Goal: Task Accomplishment & Management: Manage account settings

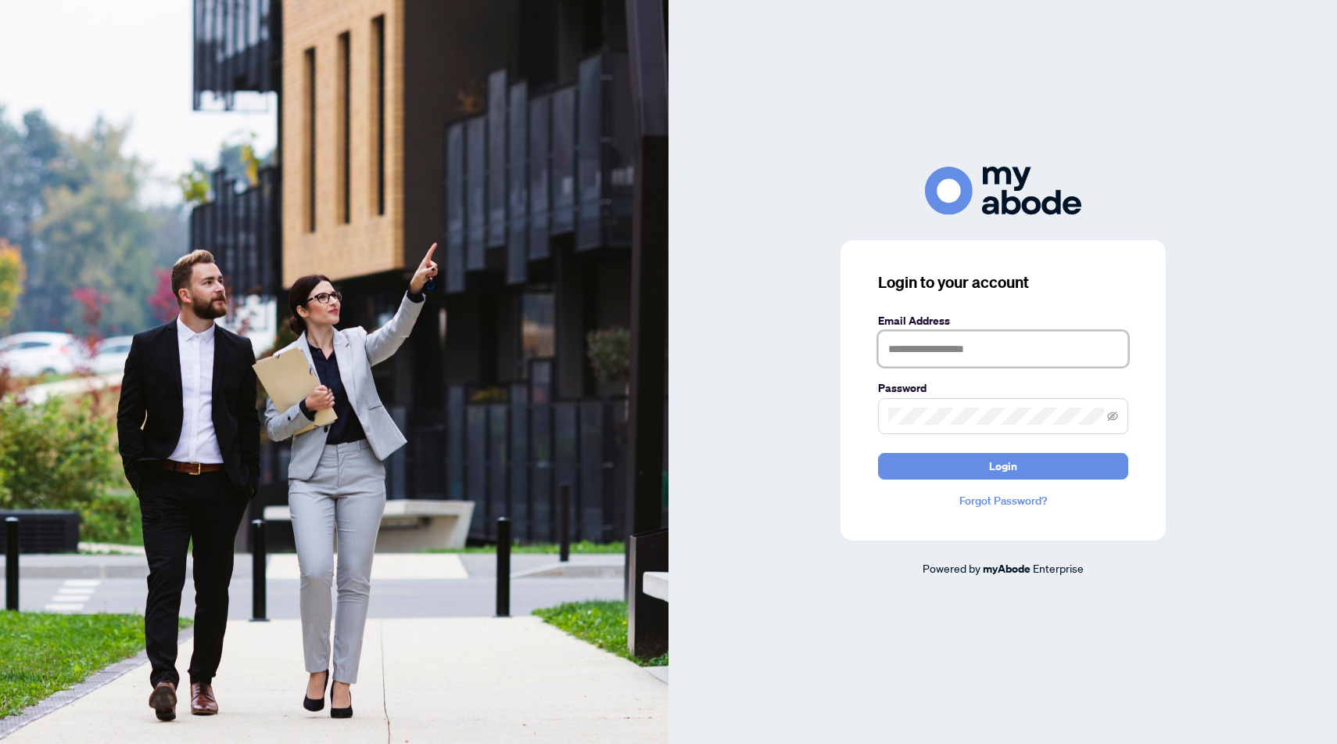
type input "**********"
click at [1177, 154] on div "**********" at bounding box center [1002, 372] width 668 height 744
click at [1222, 112] on div "**********" at bounding box center [1002, 372] width 668 height 744
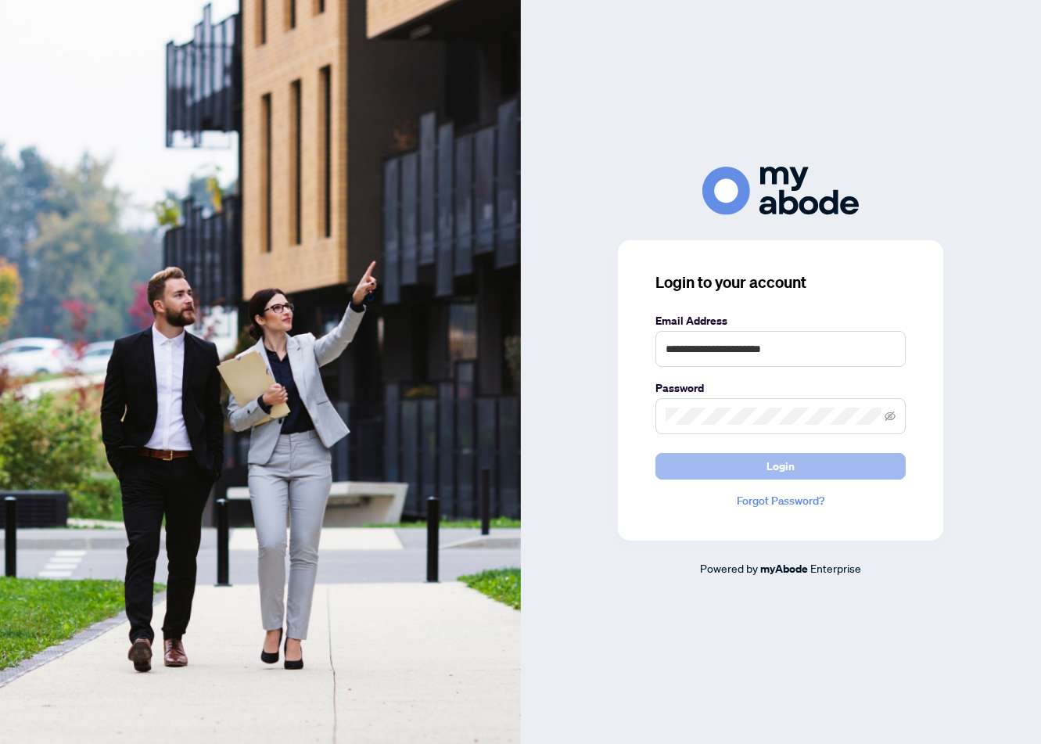
click at [734, 473] on button "Login" at bounding box center [780, 466] width 250 height 27
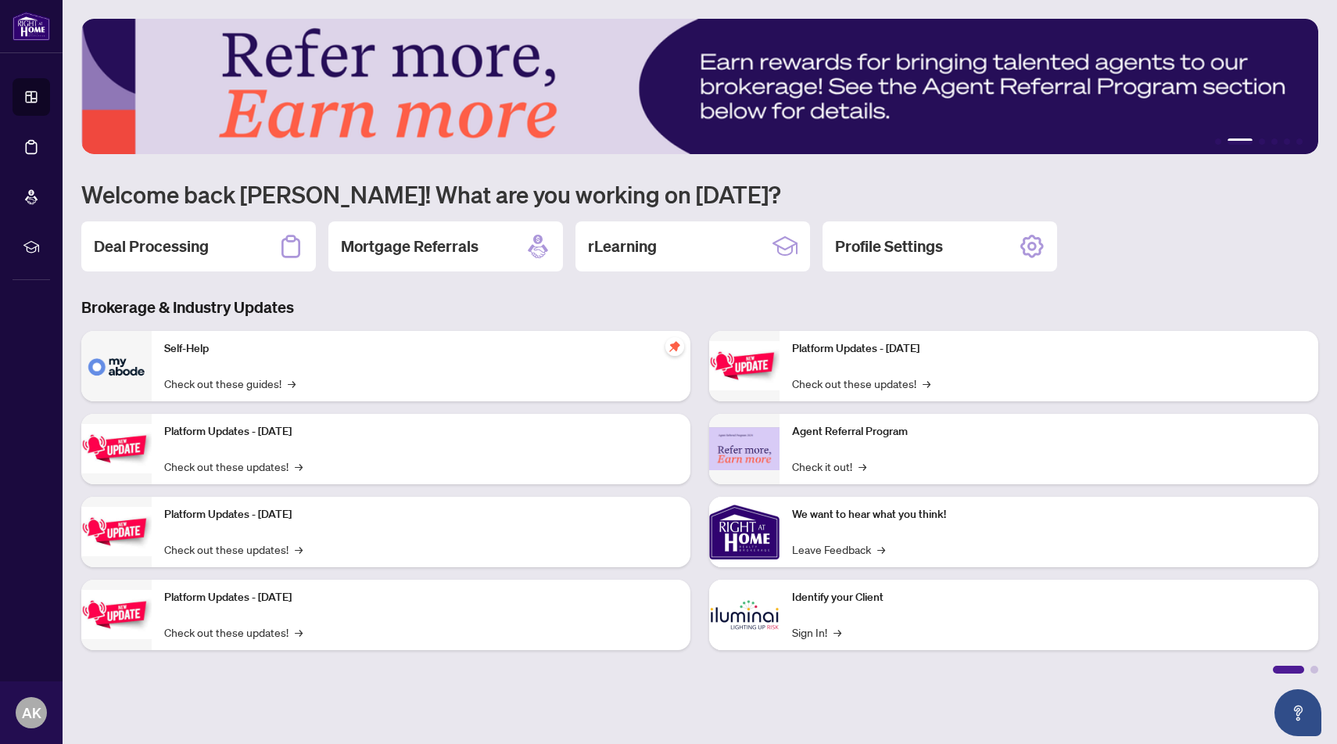
click at [1040, 203] on h1 "Welcome back Ashish! What are you working on today?" at bounding box center [699, 194] width 1237 height 30
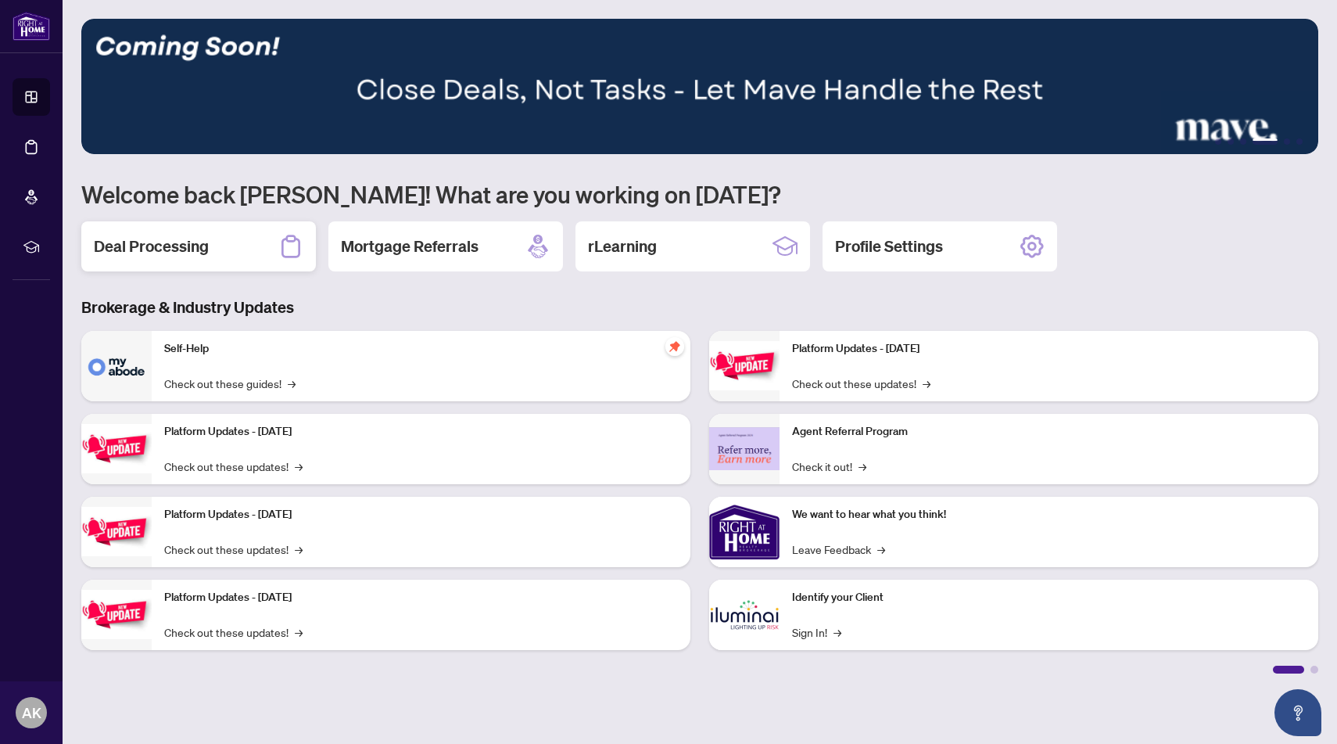
click at [178, 245] on h2 "Deal Processing" at bounding box center [151, 246] width 115 height 22
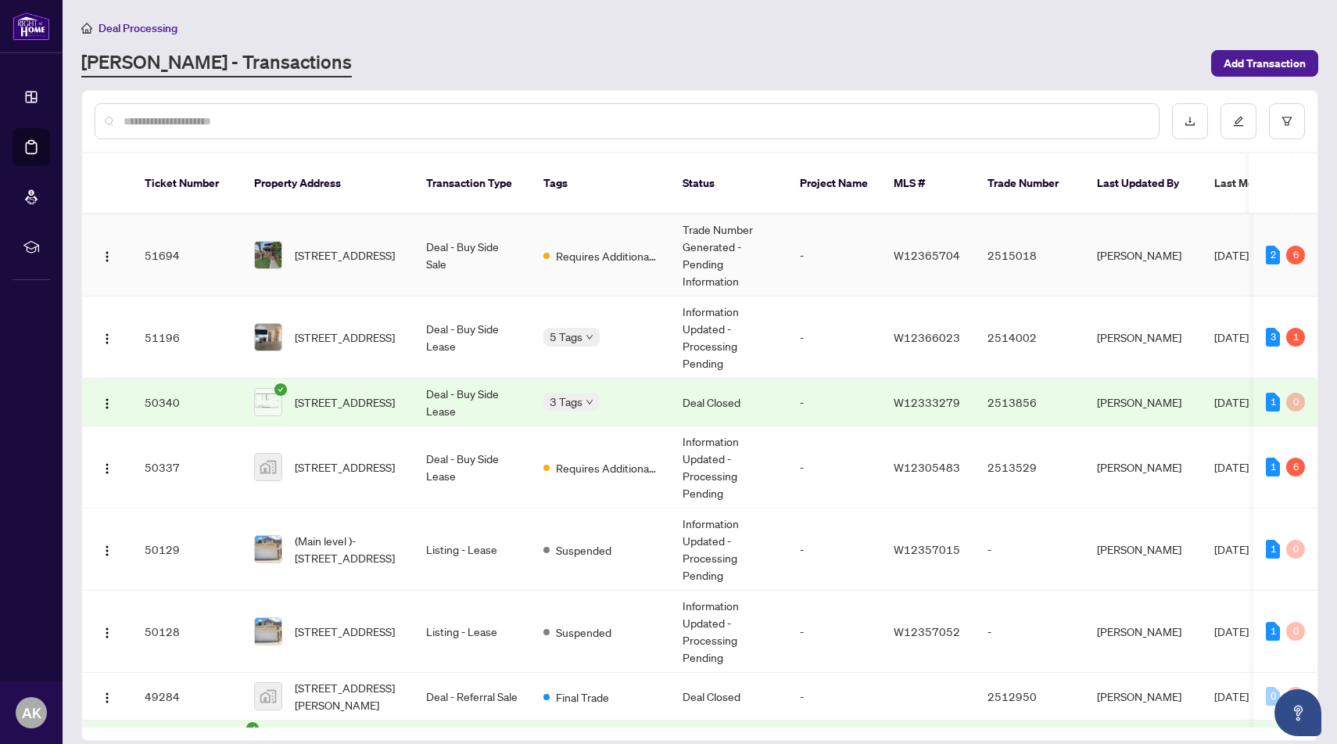
click at [464, 253] on td "Deal - Buy Side Sale" at bounding box center [472, 255] width 117 height 82
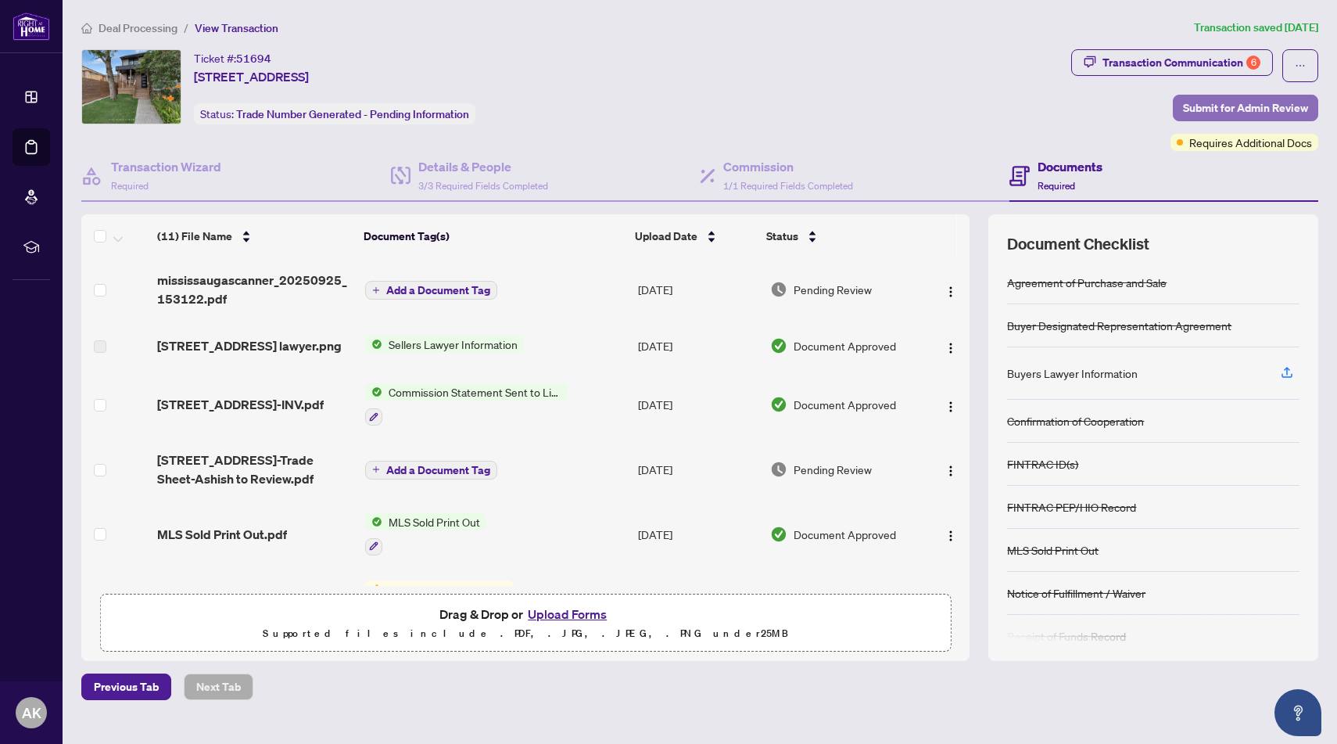
click at [1040, 106] on span "Submit for Admin Review" at bounding box center [1245, 107] width 125 height 25
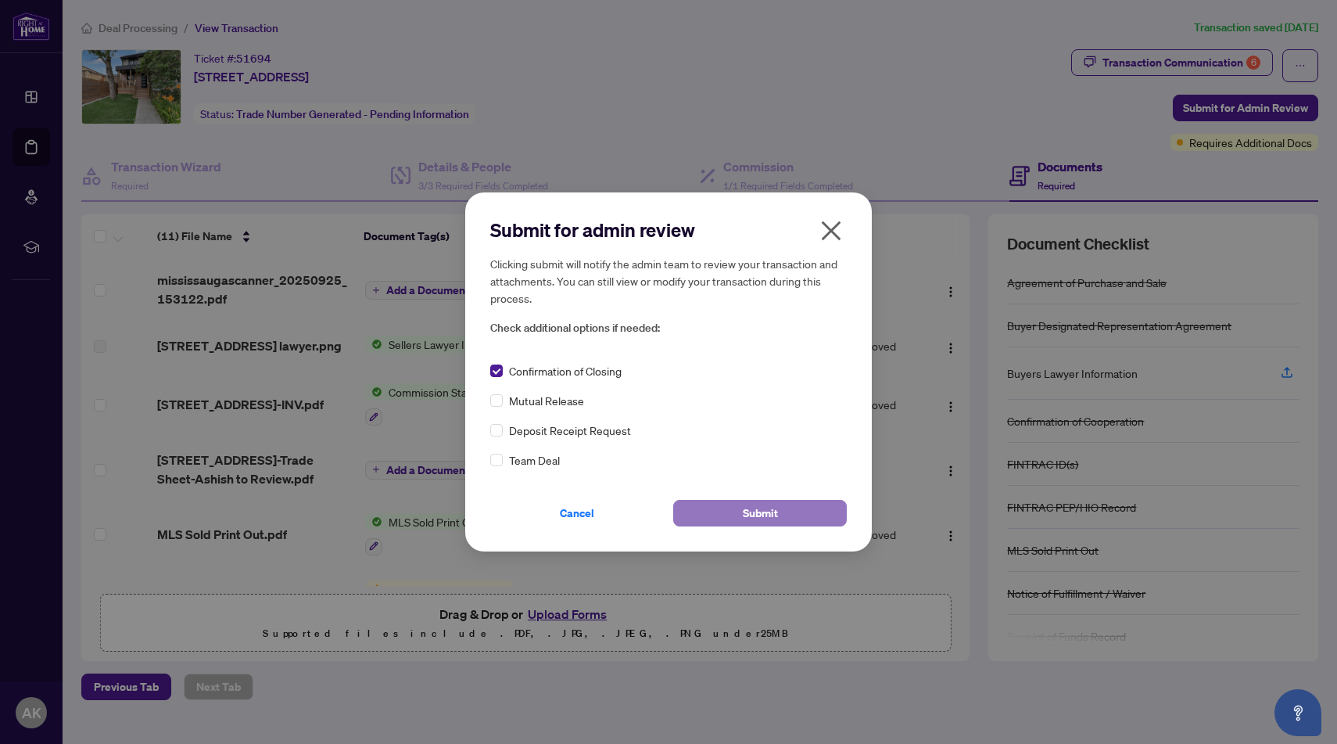
click at [784, 509] on button "Submit" at bounding box center [760, 513] width 174 height 27
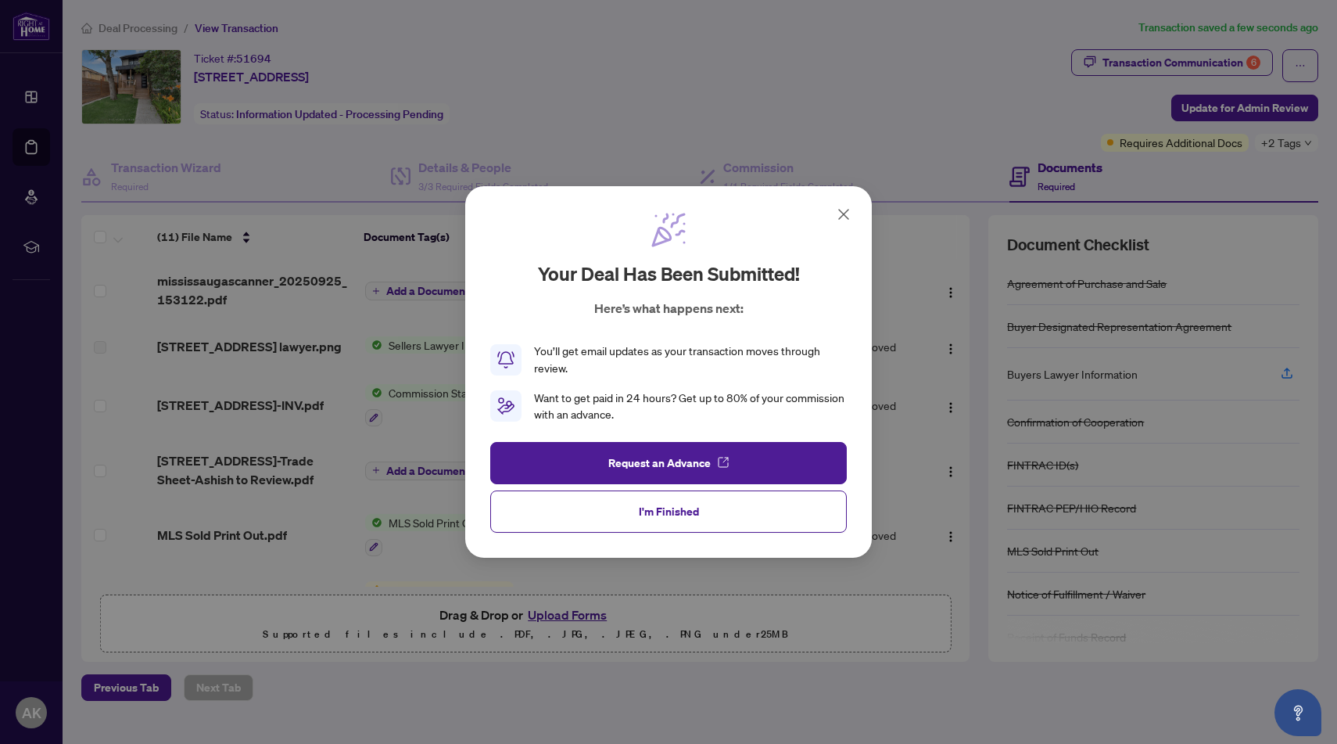
click at [842, 216] on icon at bounding box center [843, 214] width 19 height 19
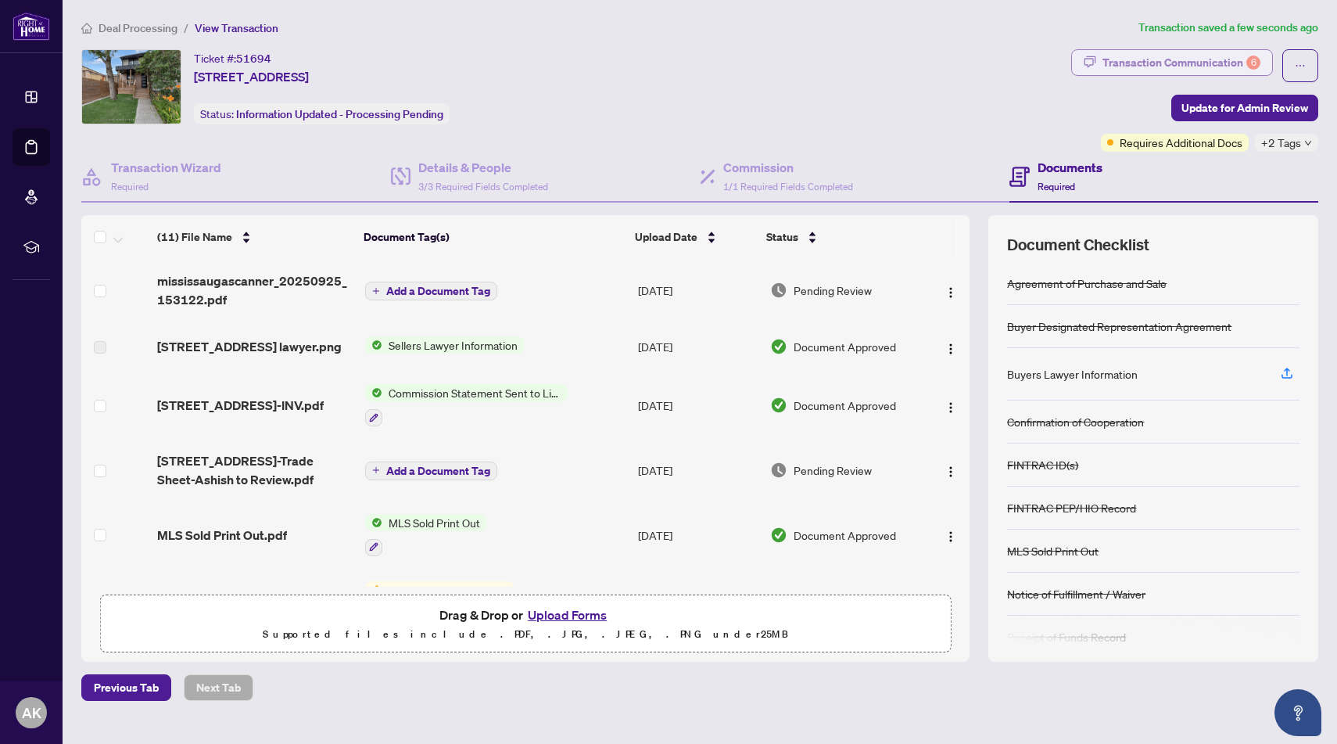
click at [1040, 63] on div "Transaction Communication 6" at bounding box center [1181, 62] width 158 height 25
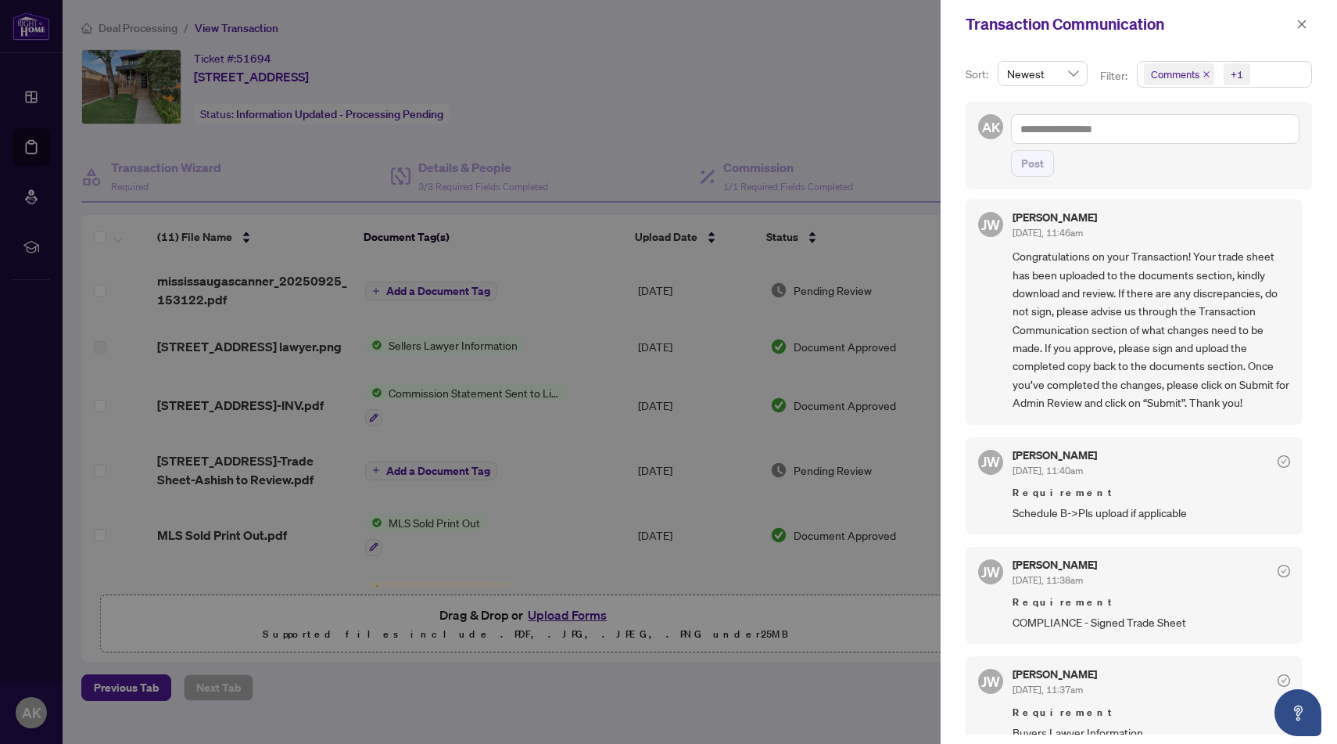
scroll to position [44, 0]
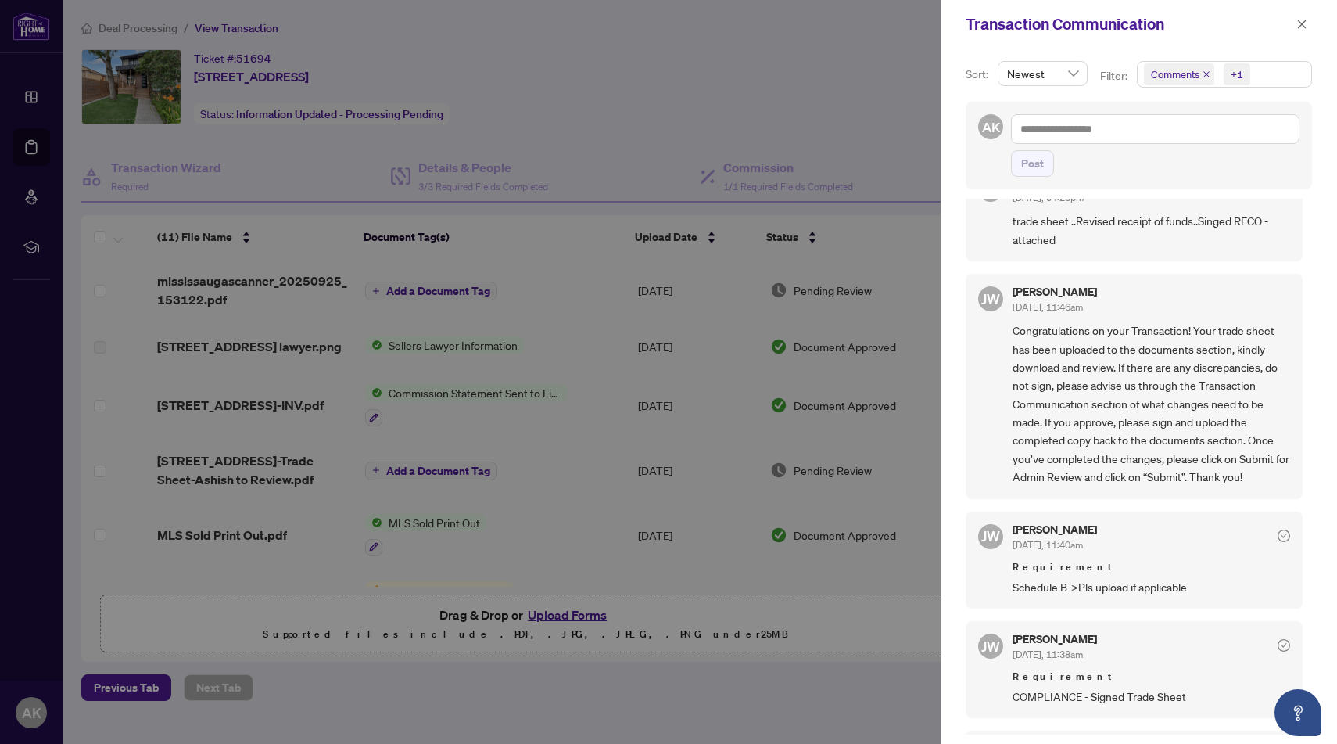
click at [881, 120] on div at bounding box center [668, 372] width 1337 height 744
click at [504, 70] on div at bounding box center [668, 372] width 1337 height 744
click at [1040, 26] on icon "close" at bounding box center [1301, 24] width 11 height 11
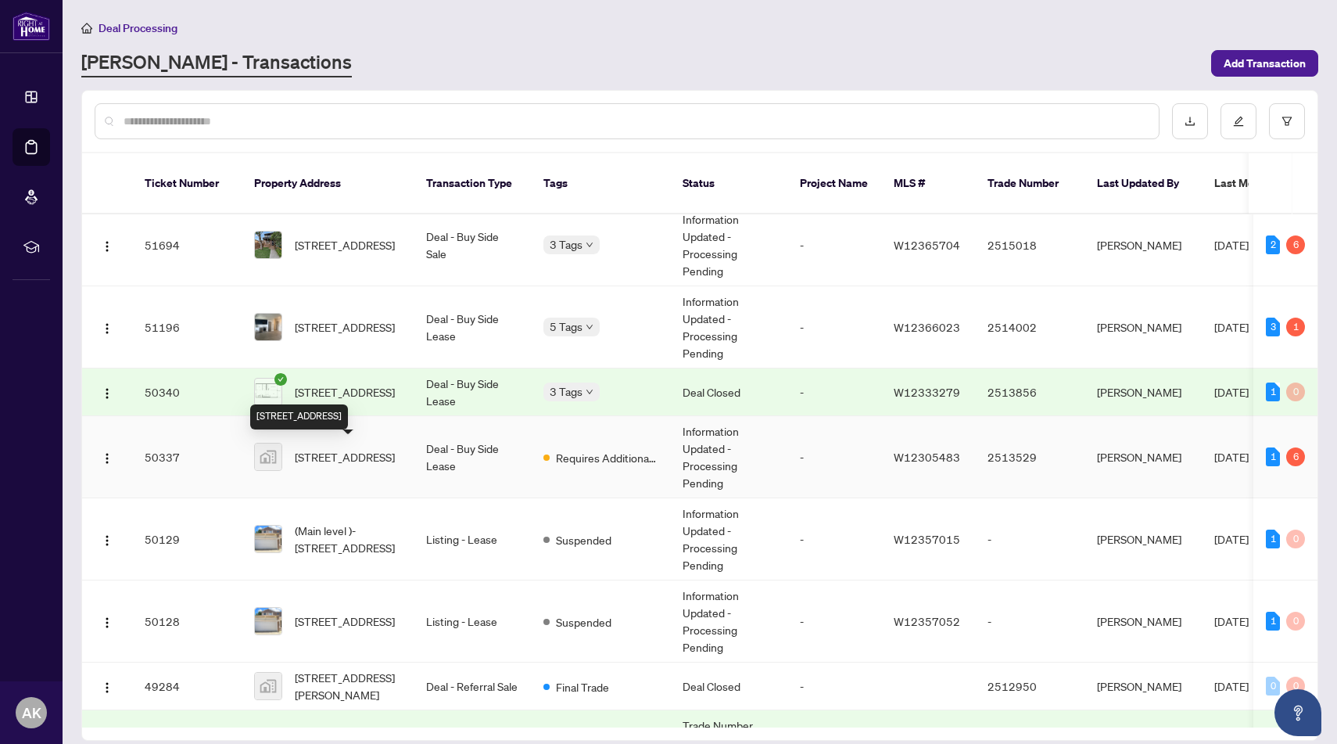
click at [342, 454] on span "5105 Hurontario St unit 2212, Mississauga, Ontario, Canada" at bounding box center [345, 456] width 100 height 17
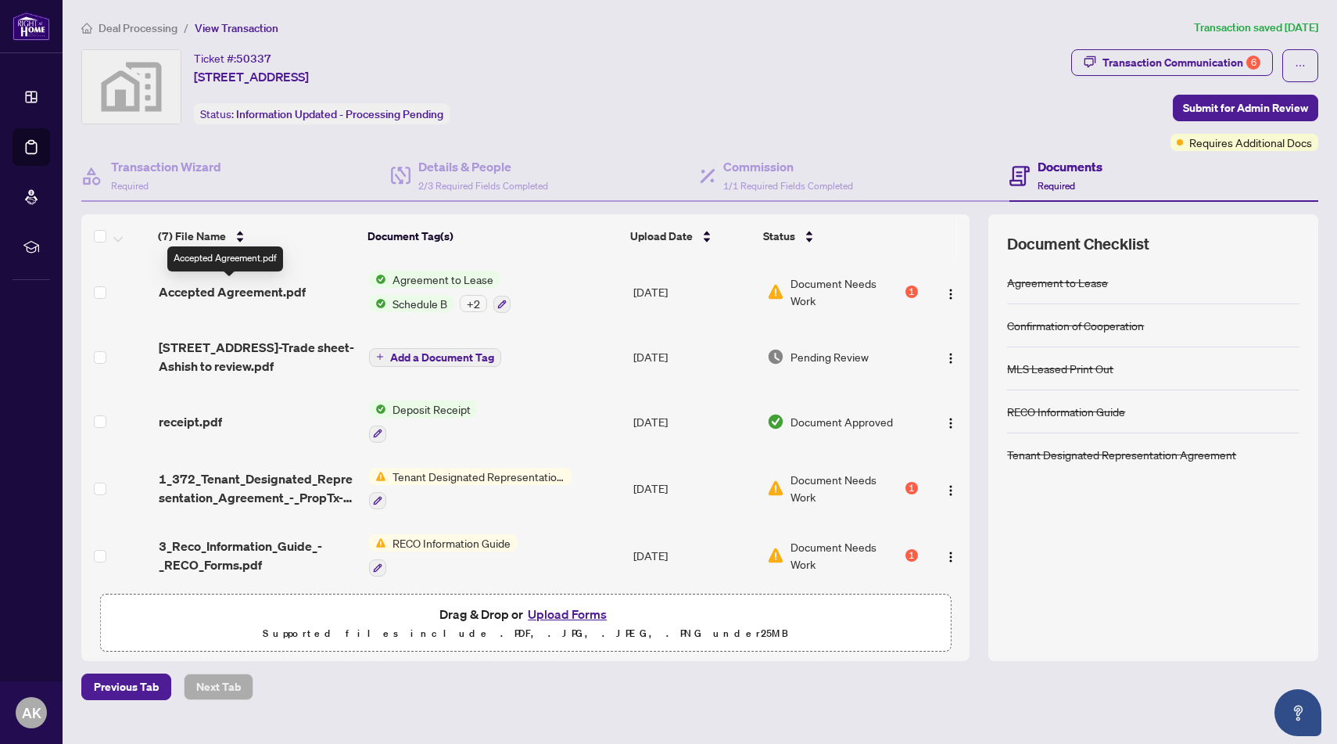
click at [271, 292] on span "Accepted Agreement.pdf" at bounding box center [232, 291] width 147 height 19
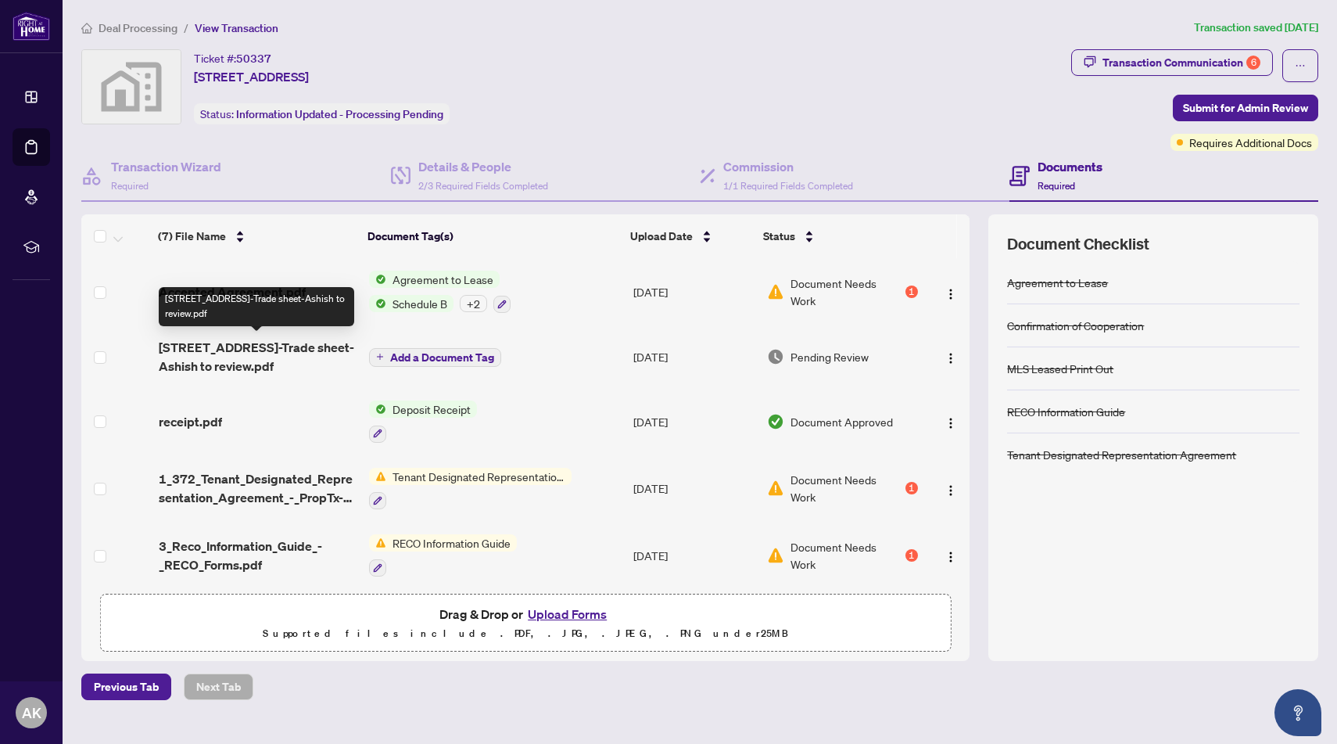
click at [276, 359] on span "5105 Hurontario St 2212-Trade sheet-Ashish to review.pdf" at bounding box center [258, 357] width 199 height 38
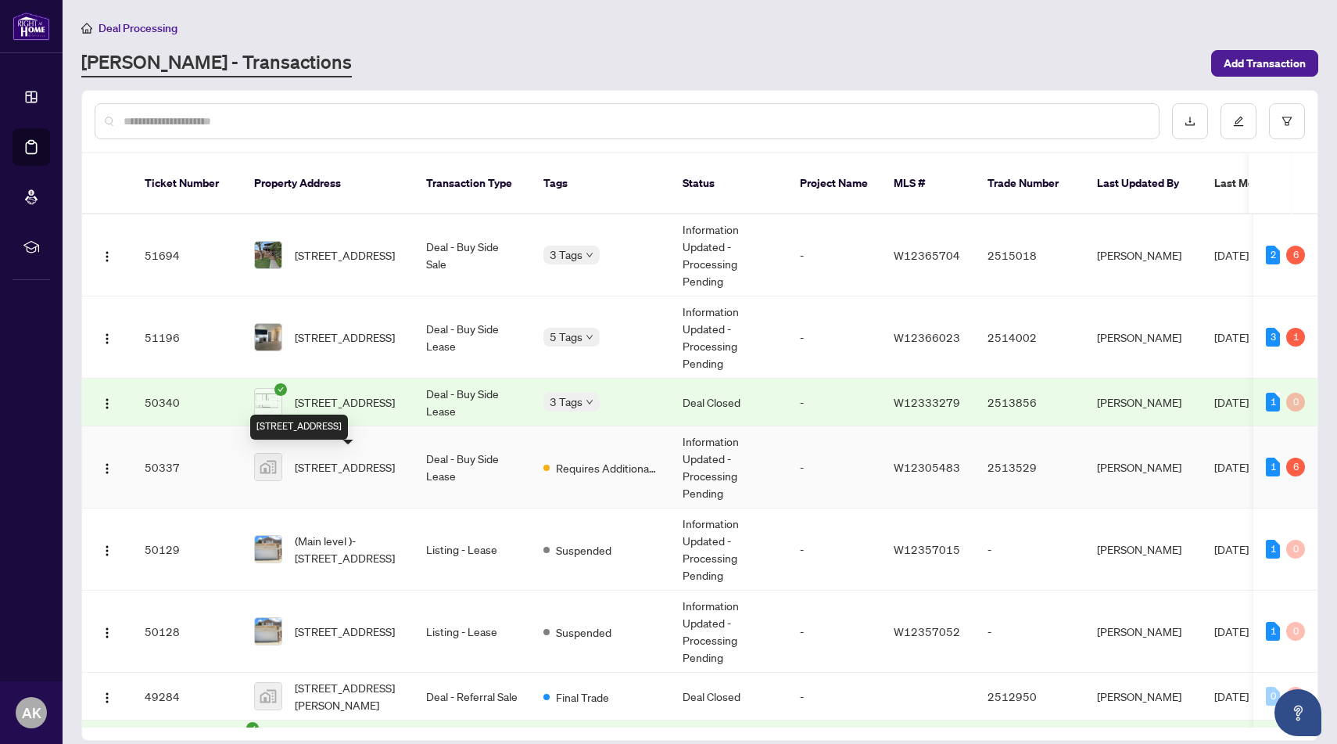
click at [307, 475] on span "5105 Hurontario St unit 2212, Mississauga, Ontario, Canada" at bounding box center [345, 466] width 100 height 17
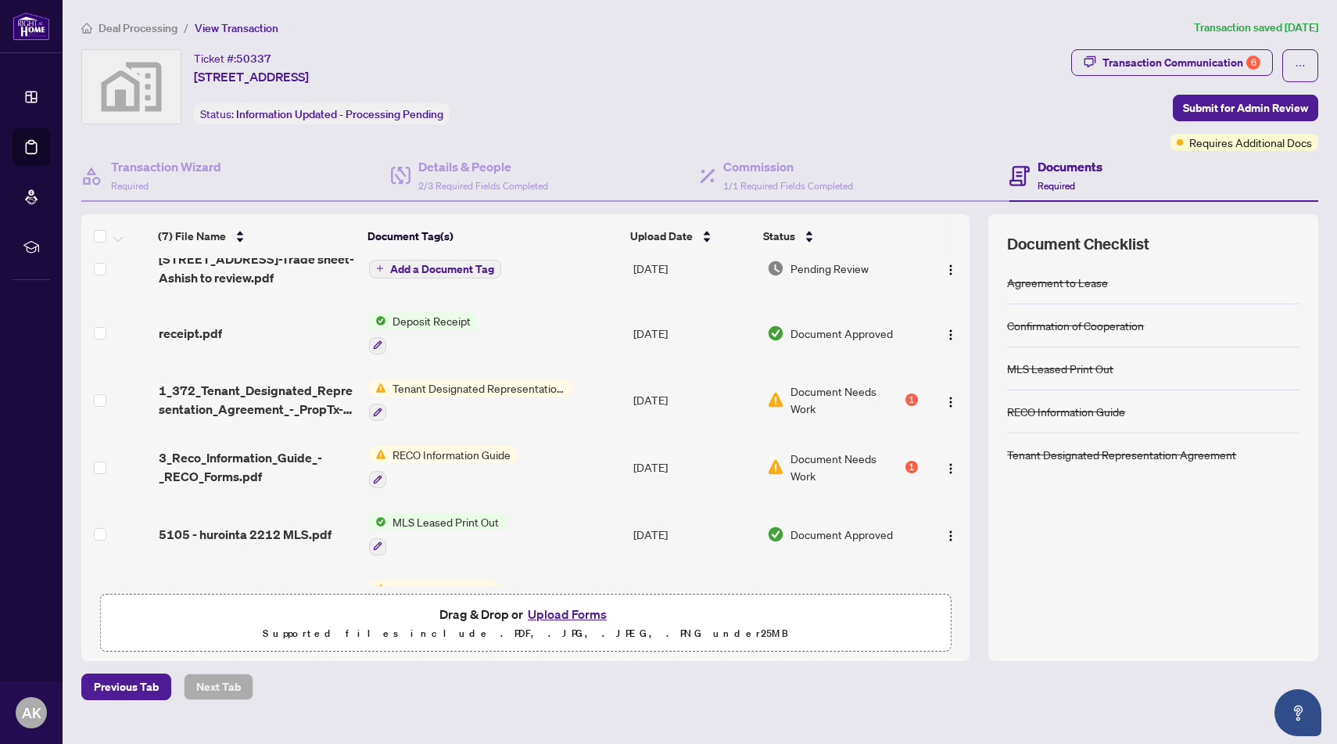
scroll to position [136, 0]
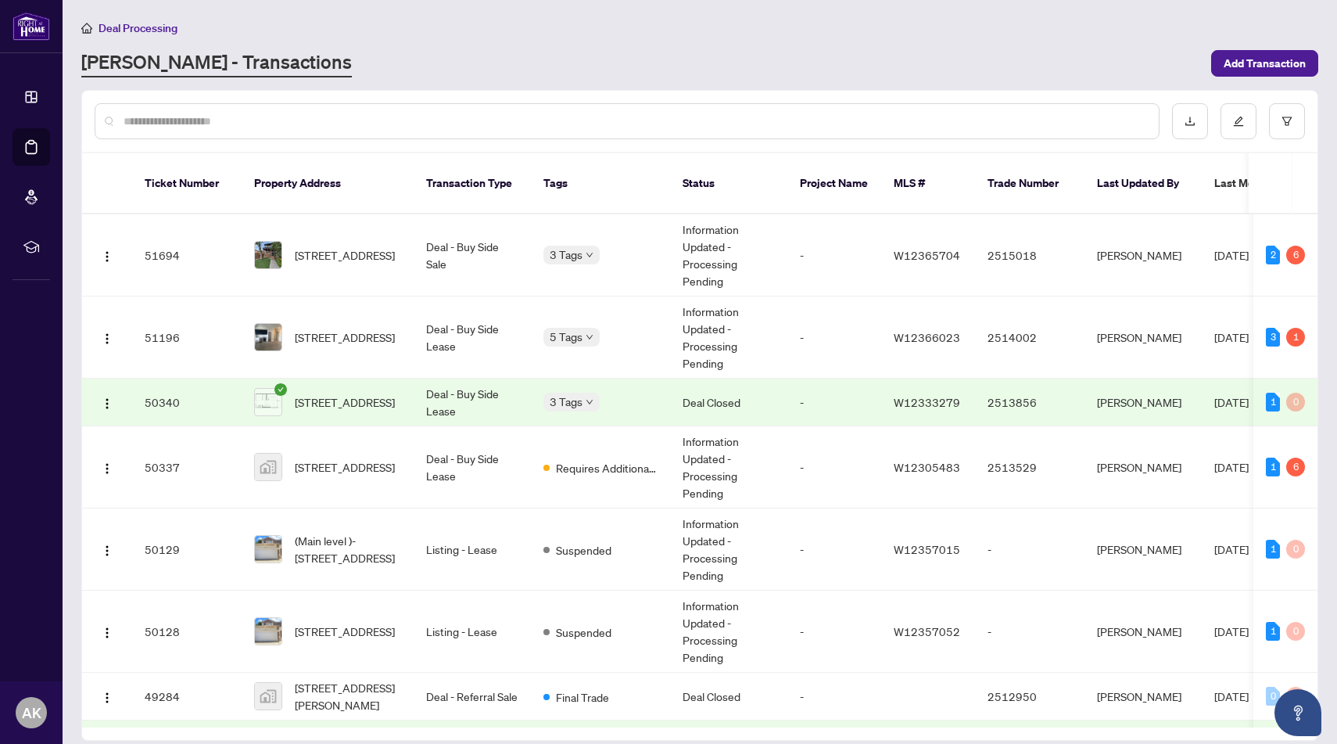
click at [761, 34] on div "Deal Processing" at bounding box center [699, 28] width 1237 height 18
